Goal: Complete application form

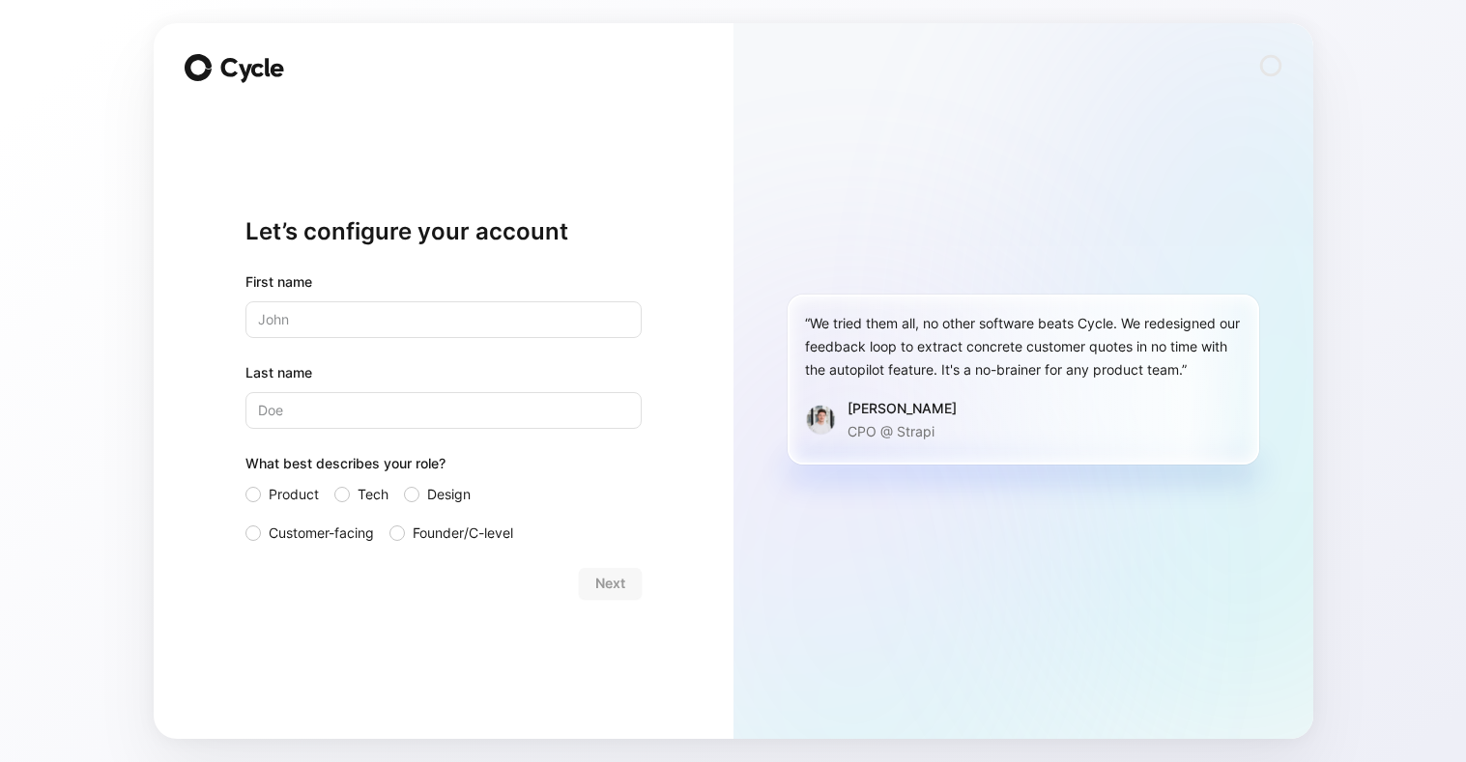
click at [378, 311] on input "text" at bounding box center [443, 320] width 396 height 37
type input "Shady"
click at [403, 414] on input "Last name" at bounding box center [443, 410] width 396 height 37
type input "[PERSON_NAME]"
click at [485, 449] on div "First name [PERSON_NAME] Last name [PERSON_NAME] What best describes your role?…" at bounding box center [443, 408] width 396 height 274
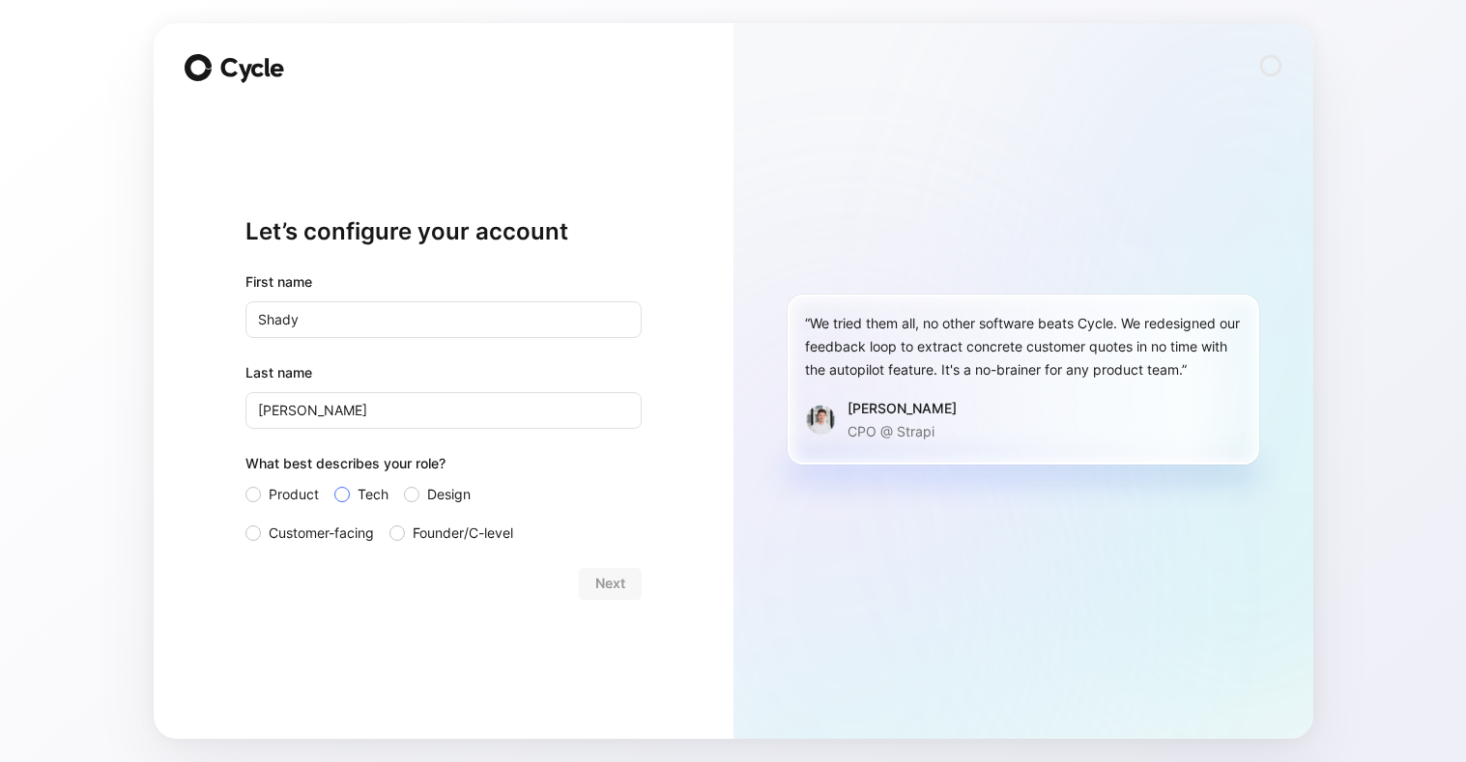
click at [351, 489] on label "Tech" at bounding box center [361, 494] width 54 height 23
click at [334, 483] on input "Tech" at bounding box center [334, 483] width 0 height 0
click at [605, 584] on span "Next" at bounding box center [610, 583] width 30 height 23
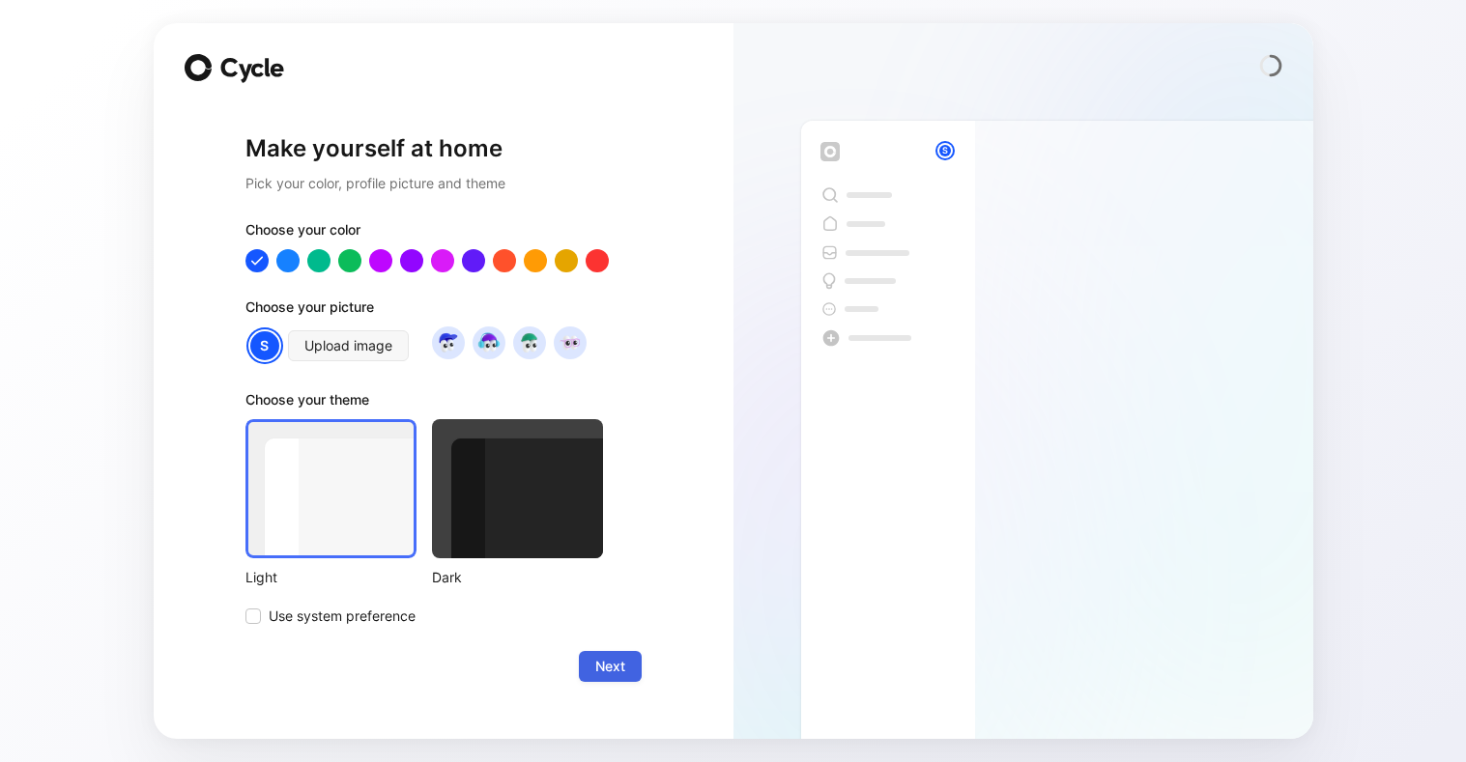
click at [618, 670] on span "Next" at bounding box center [610, 666] width 30 height 23
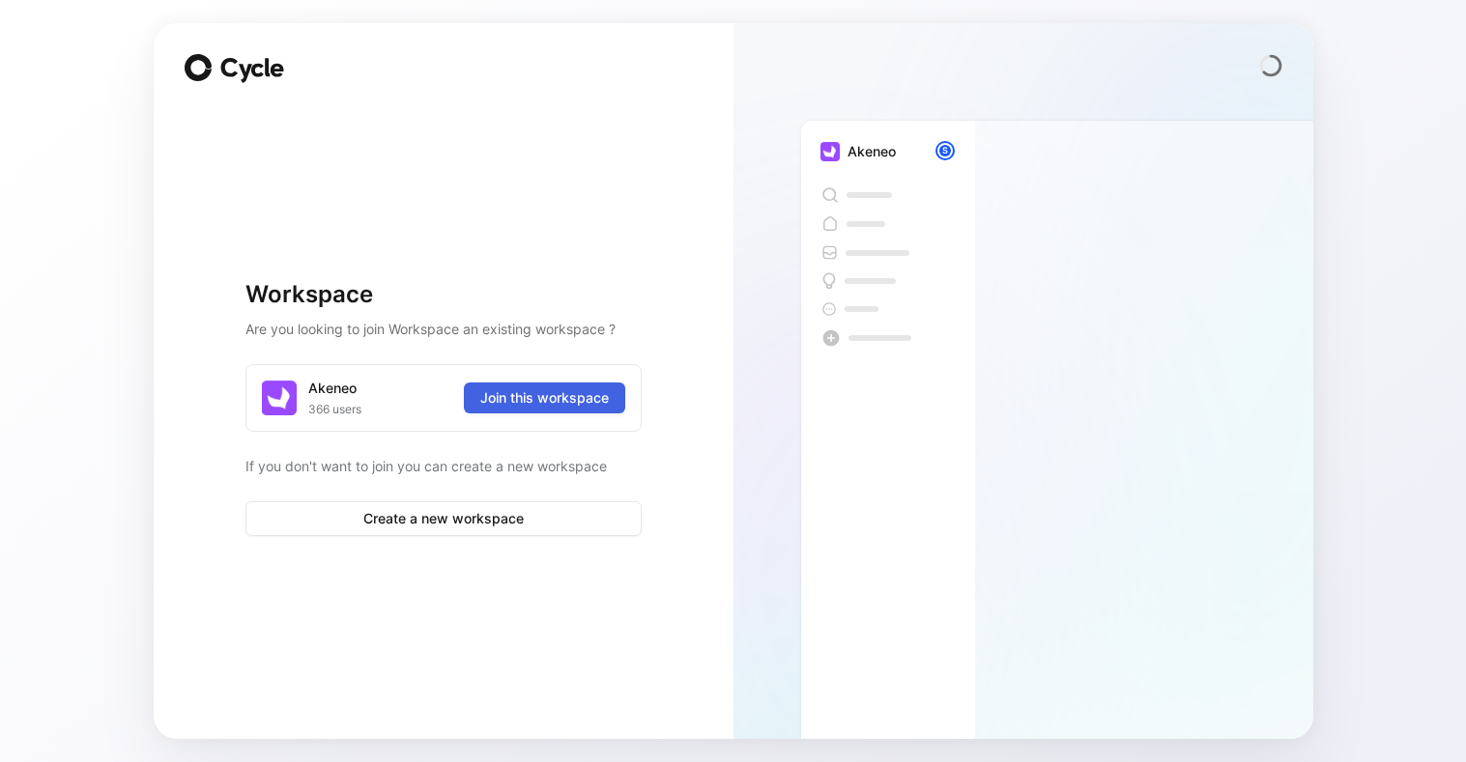
click at [513, 391] on span "Join this workspace" at bounding box center [544, 398] width 129 height 23
